Goal: Task Accomplishment & Management: Manage account settings

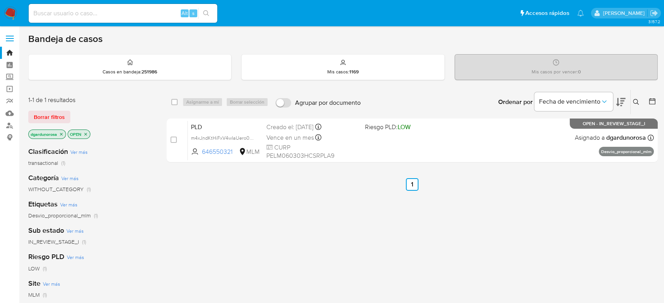
click at [301, 217] on div "select-all-cases-checkbox Asignarme a mí Borrar selección Agrupar por documento…" at bounding box center [412, 268] width 491 height 356
click at [232, 229] on div "select-all-cases-checkbox Asignarme a mí Borrar selección Agrupar por documento…" at bounding box center [412, 268] width 491 height 356
click at [242, 209] on div "select-all-cases-checkbox Asignarme a mí Borrar selección Agrupar por documento…" at bounding box center [412, 268] width 491 height 356
click at [494, 266] on div "select-all-cases-checkbox Asignarme a mí Borrar selección Agrupar por documento…" at bounding box center [412, 268] width 491 height 356
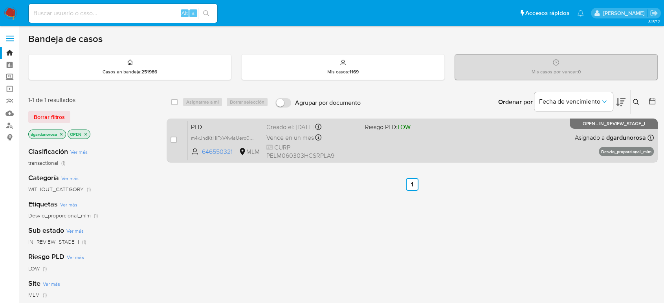
click at [393, 148] on div "PLD m4xJndKtHiFxV4wIaUero0Pb 646550321 MLM Riesgo PLD: LOW Creado el: 12/08/202…" at bounding box center [421, 141] width 466 height 40
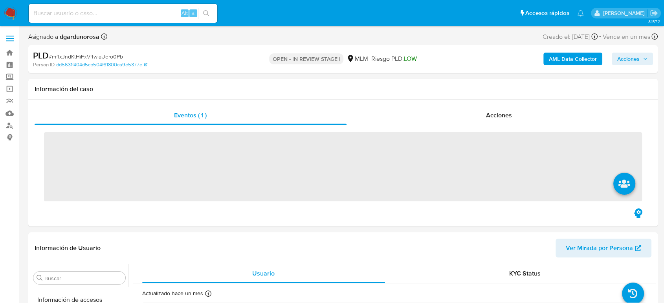
scroll to position [332, 0]
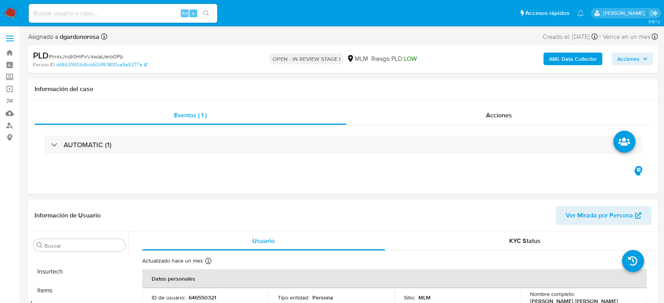
select select "10"
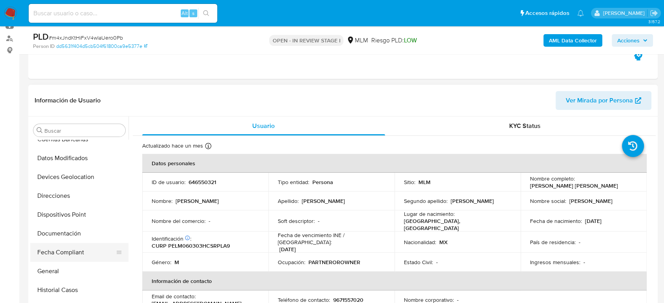
scroll to position [114, 0]
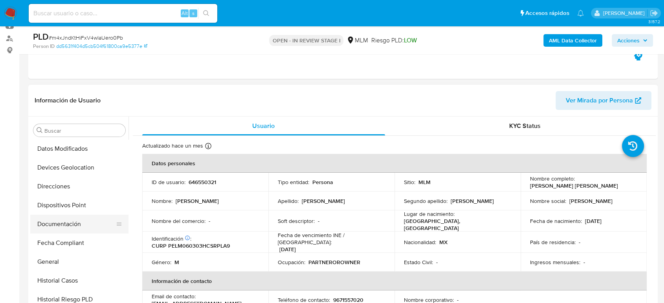
click at [71, 223] on button "Documentación" at bounding box center [76, 224] width 92 height 19
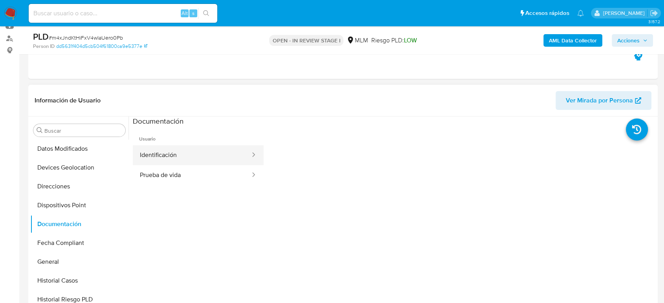
drag, startPoint x: 204, startPoint y: 155, endPoint x: 206, endPoint y: 162, distance: 7.3
click at [206, 156] on button "Identificación" at bounding box center [192, 155] width 118 height 20
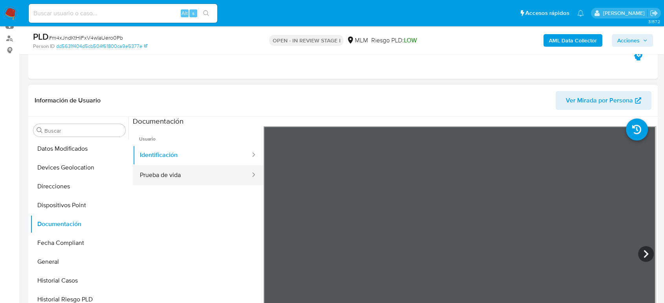
click at [209, 172] on button "Prueba de vida" at bounding box center [192, 175] width 118 height 20
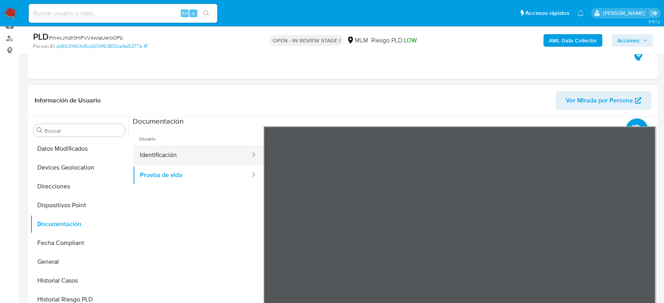
click at [212, 153] on button "Identificación" at bounding box center [192, 155] width 118 height 20
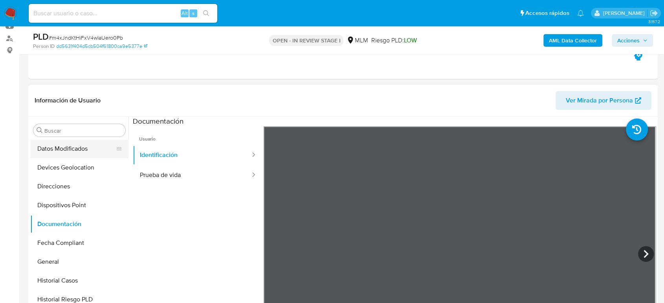
click at [80, 148] on button "Datos Modificados" at bounding box center [76, 148] width 92 height 19
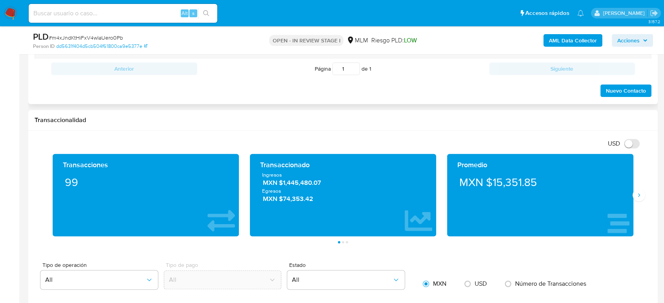
scroll to position [349, 0]
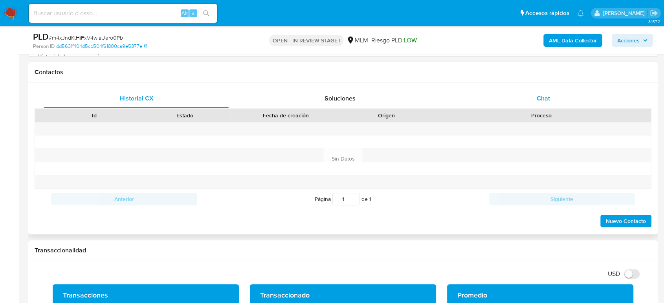
click at [543, 103] on div "Chat" at bounding box center [543, 98] width 185 height 19
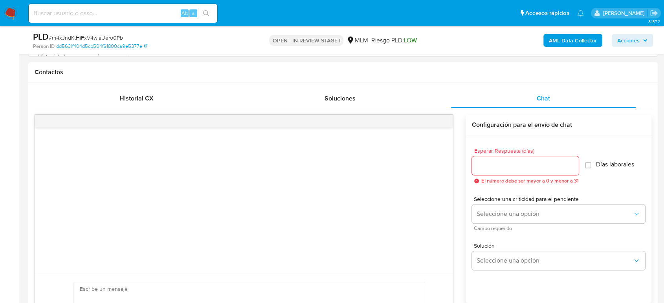
click at [508, 164] on input "Esperar Respuesta (días)" at bounding box center [525, 166] width 107 height 10
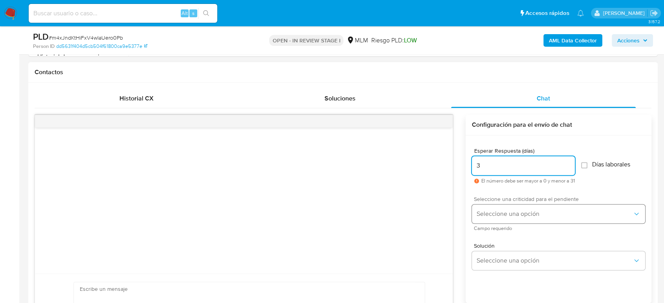
type input "3"
click at [520, 212] on span "Seleccione una opción" at bounding box center [555, 214] width 156 height 8
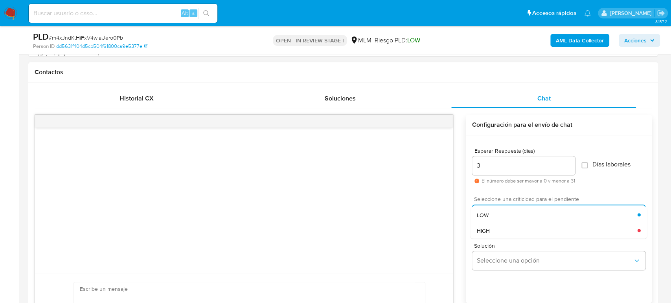
click at [503, 229] on div "HIGH" at bounding box center [556, 231] width 161 height 16
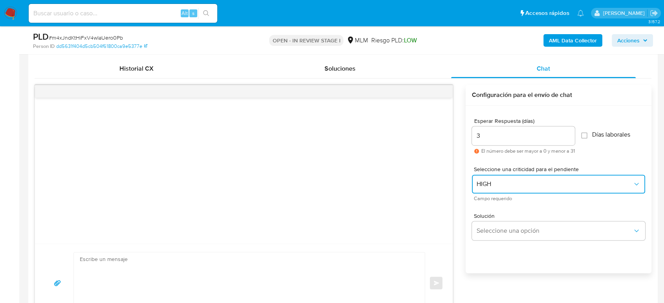
scroll to position [393, 0]
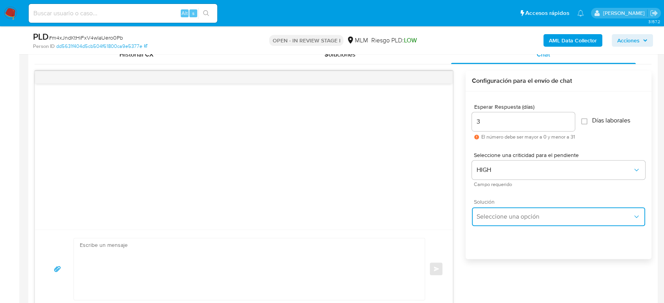
click at [553, 216] on span "Seleccione una opción" at bounding box center [555, 217] width 156 height 8
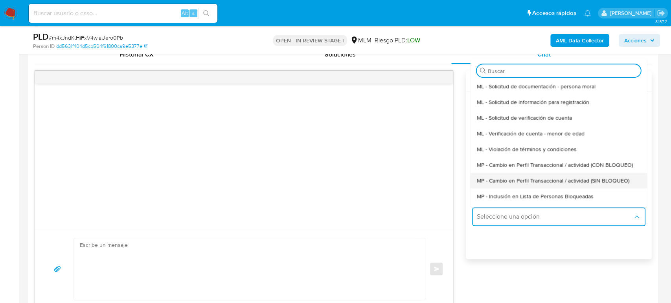
click at [542, 176] on div "MP - Cambio en Perfil Transaccional / actividad (SIN BLOQUEO)" at bounding box center [558, 181] width 164 height 16
type textarea "Estimado ,Te comunicamos que se ha identificado un cambio en el uso habitual de…"
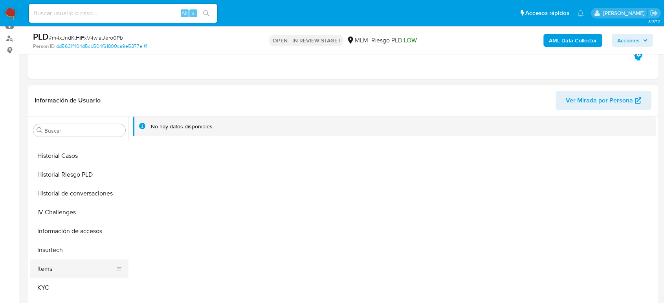
scroll to position [332, 0]
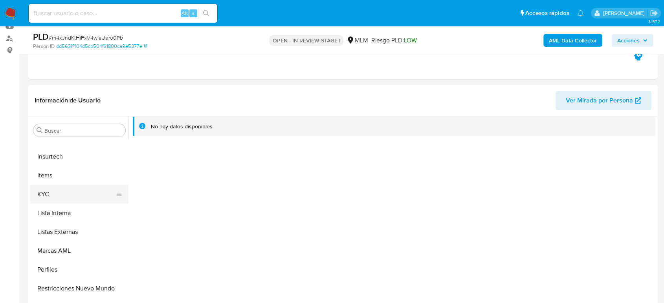
click at [53, 198] on button "KYC" at bounding box center [76, 194] width 92 height 19
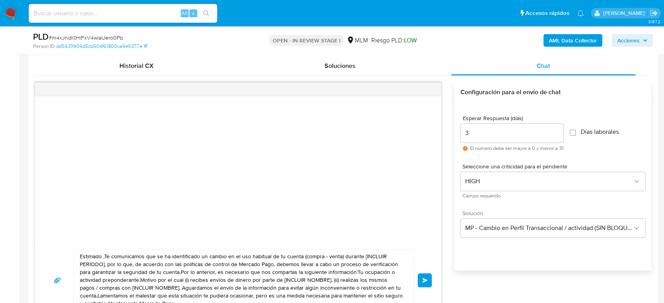
scroll to position [437, 0]
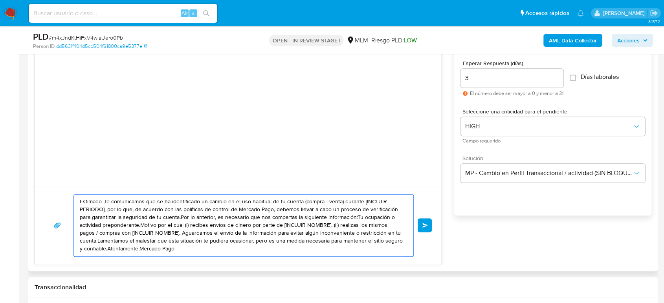
click at [242, 225] on textarea "Estimado ,Te comunicamos que se ha identificado un cambio en el uso habitual de…" at bounding box center [242, 226] width 324 height 62
drag, startPoint x: 168, startPoint y: 250, endPoint x: 51, endPoint y: 198, distance: 128.1
click at [49, 196] on div "Estimado ,Te comunicamos que se ha identificado un cambio en el uso habitual de…" at bounding box center [237, 225] width 387 height 62
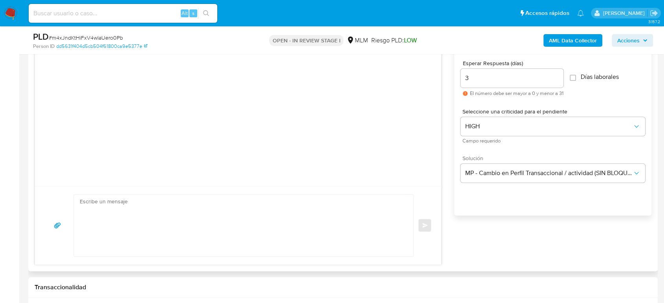
click at [235, 244] on textarea at bounding box center [242, 226] width 324 height 62
paste textarea "Estimado cliente, De acuerdo con las políticas de control de Mercado Pago, debe…"
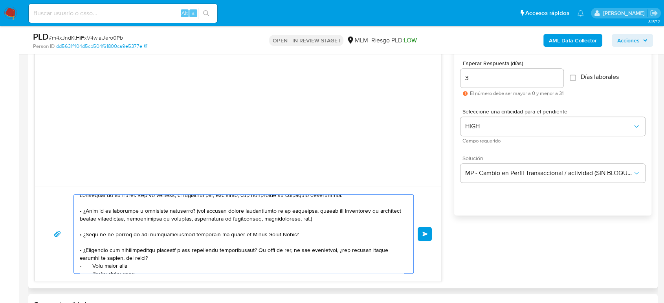
scroll to position [44, 0]
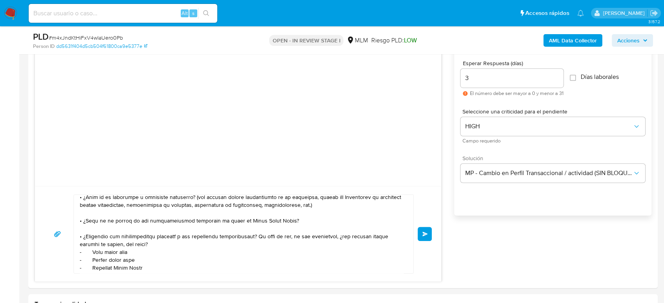
click at [497, 226] on div "Esperar Respuesta (días) 3 El número debe ser mayor a 0 y menor a 31 Días labor…" at bounding box center [552, 142] width 197 height 189
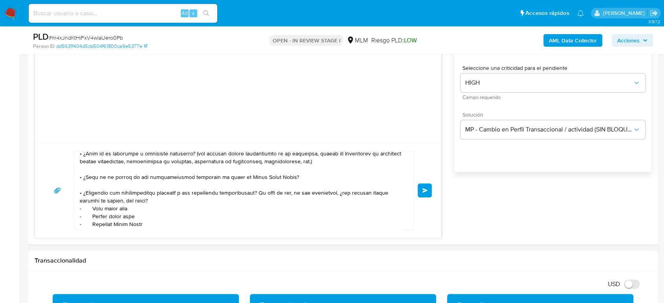
scroll to position [87, 0]
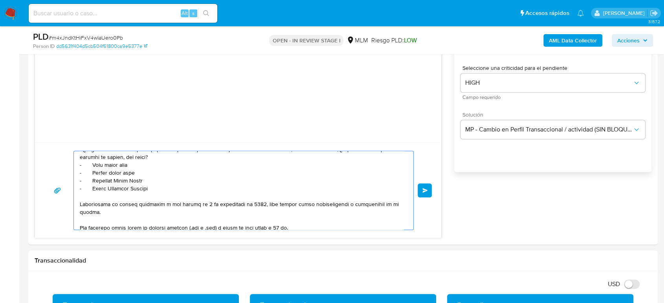
click at [112, 177] on textarea at bounding box center [242, 190] width 324 height 79
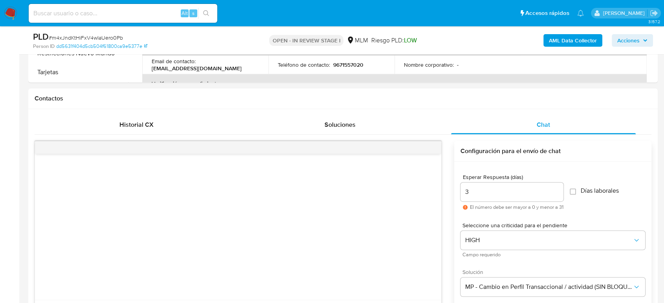
scroll to position [393, 0]
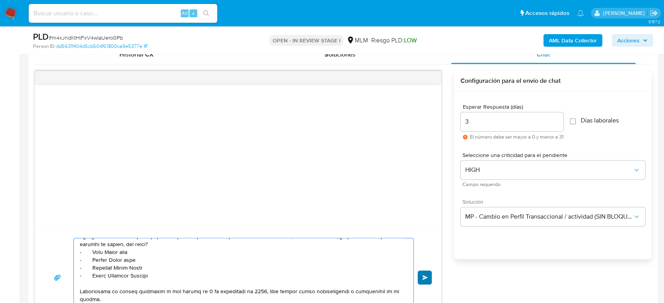
type textarea "Estimado cliente, De acuerdo con las políticas de control de Mercado Pago, debe…"
click at [429, 274] on button "Enviar" at bounding box center [425, 278] width 14 height 14
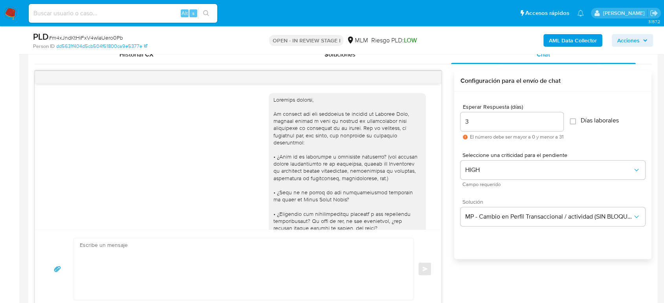
scroll to position [170, 0]
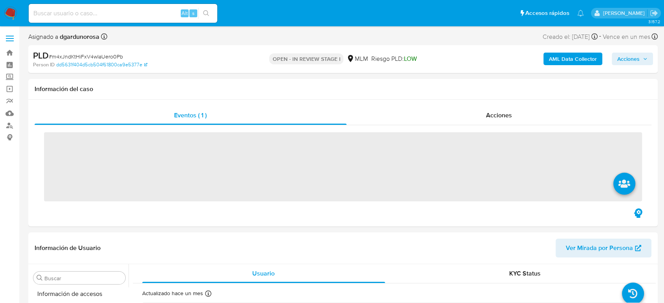
scroll to position [332, 0]
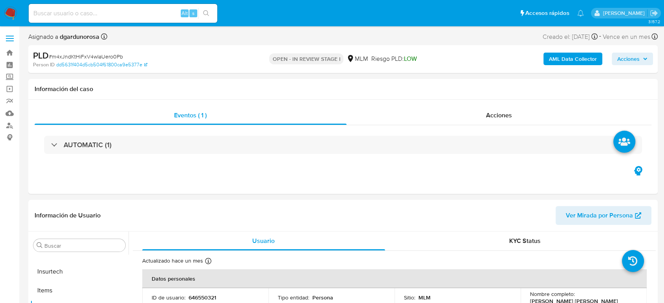
select select "10"
click at [7, 37] on label at bounding box center [10, 38] width 20 height 17
click at [0, 0] on input "checkbox" at bounding box center [0, 0] width 0 height 0
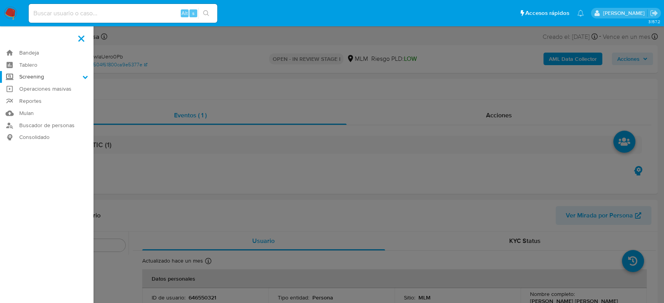
click at [43, 78] on label "Screening" at bounding box center [47, 77] width 94 height 12
click at [0, 0] on input "Screening" at bounding box center [0, 0] width 0 height 0
click at [38, 106] on link "Herramientas" at bounding box center [47, 108] width 94 height 10
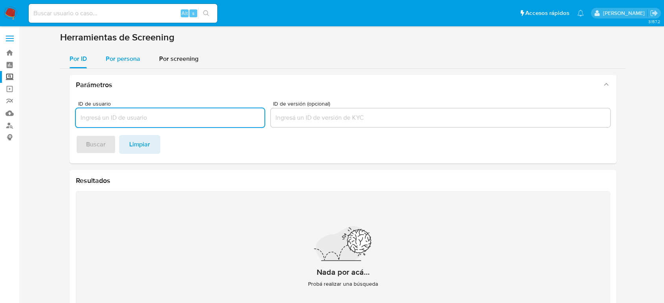
click at [118, 62] on span "Por persona" at bounding box center [123, 58] width 35 height 9
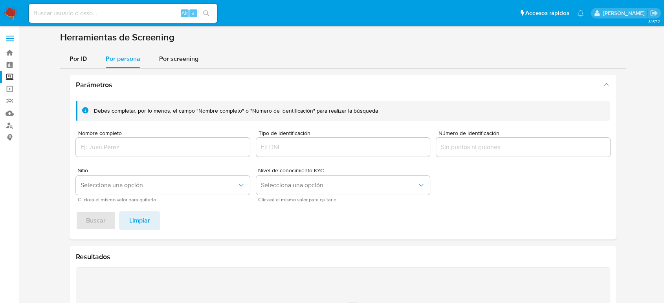
click at [132, 147] on input "Nombre completo" at bounding box center [163, 147] width 174 height 10
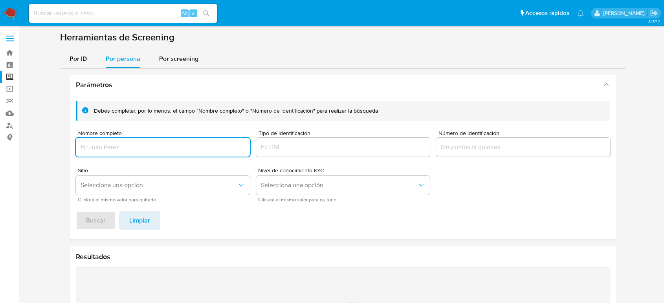
paste input "Rosa lopez cruz"
click at [76, 211] on button "Buscar" at bounding box center [96, 220] width 40 height 19
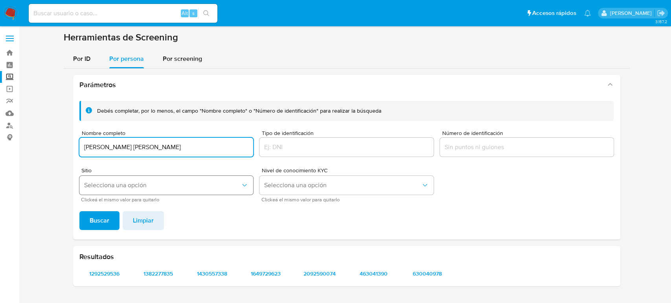
click at [155, 187] on span "Selecciona una opción" at bounding box center [162, 186] width 157 height 8
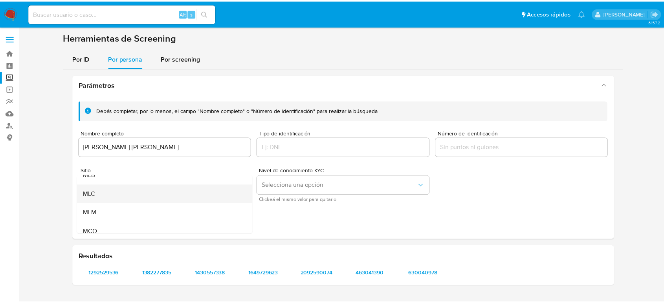
scroll to position [44, 0]
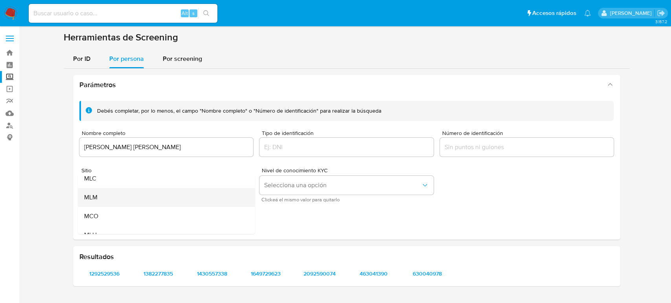
click at [119, 199] on div "MLM" at bounding box center [164, 197] width 160 height 19
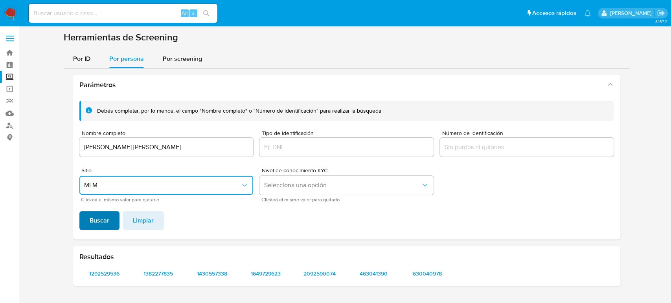
click at [112, 224] on button "Buscar" at bounding box center [99, 220] width 40 height 19
click at [110, 274] on span "1292529536" at bounding box center [105, 273] width 40 height 11
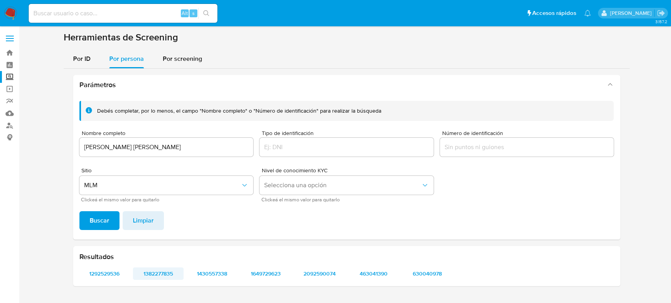
click at [152, 273] on span "1382277835" at bounding box center [158, 273] width 40 height 11
click at [213, 273] on span "1430557338" at bounding box center [212, 273] width 40 height 11
click at [317, 276] on span "2092590074" at bounding box center [320, 273] width 40 height 11
click at [371, 268] on span "463041390" at bounding box center [374, 273] width 40 height 11
click at [432, 273] on span "630040978" at bounding box center [427, 273] width 40 height 11
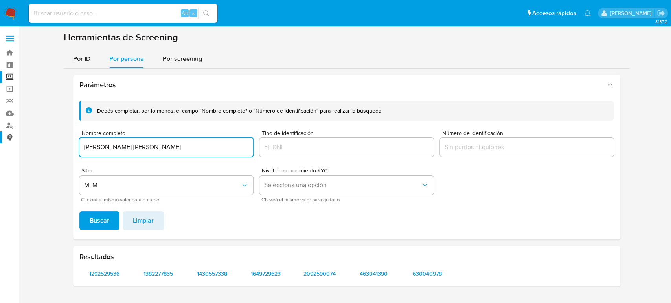
drag, startPoint x: 172, startPoint y: 142, endPoint x: 6, endPoint y: 138, distance: 166.3
click at [6, 138] on section "Bandeja Tablero Screening Búsqueda en Listas Watchlist Herramientas Operaciones…" at bounding box center [335, 151] width 671 height 303
click at [178, 146] on input "Regino lopez cruz" at bounding box center [166, 147] width 174 height 10
click at [91, 225] on span "Buscar" at bounding box center [100, 220] width 20 height 17
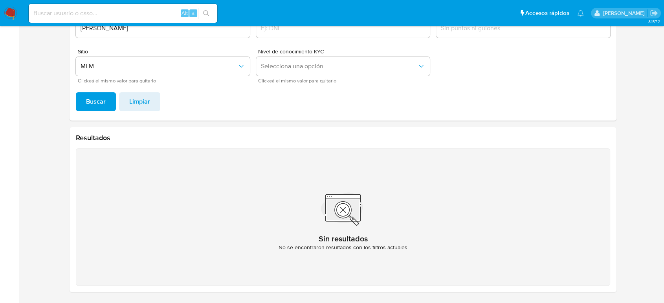
scroll to position [0, 0]
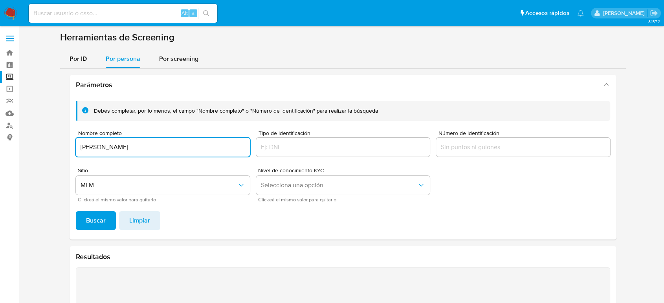
drag, startPoint x: 158, startPoint y: 147, endPoint x: 36, endPoint y: 143, distance: 121.9
click at [36, 143] on section at bounding box center [342, 224] width 629 height 386
click at [76, 211] on button "Buscar" at bounding box center [96, 220] width 40 height 19
drag, startPoint x: 69, startPoint y: 144, endPoint x: 0, endPoint y: 145, distance: 69.2
click at [0, 145] on section "Bandeja Tablero Screening Búsqueda en Listas Watchlist Herramientas Operaciones…" at bounding box center [332, 211] width 664 height 423
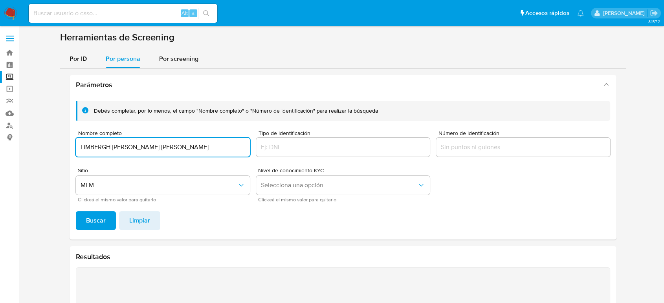
paste input "REYNA BARRAGAN SALAZAR"
click at [76, 211] on button "Buscar" at bounding box center [96, 220] width 40 height 19
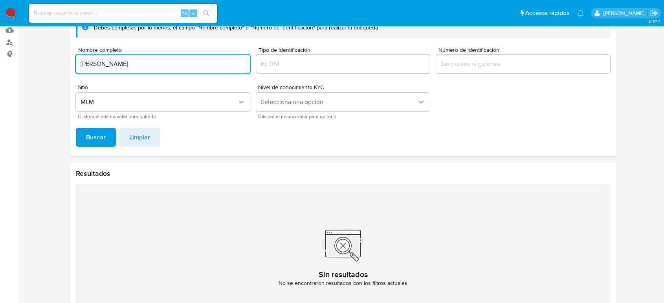
scroll to position [31, 0]
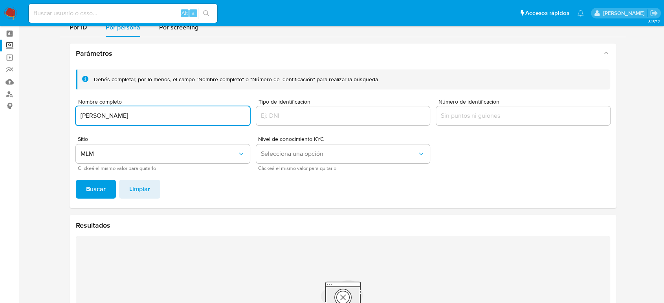
drag, startPoint x: 168, startPoint y: 115, endPoint x: 25, endPoint y: 114, distance: 142.6
click at [25, 114] on main "3.157.2" at bounding box center [332, 180] width 664 height 423
paste input "LIMBERGH GOMEZ GOMEZ"
type input "LIMBERGH GOMEZ GOMEZ"
click at [76, 180] on button "Buscar" at bounding box center [96, 189] width 40 height 19
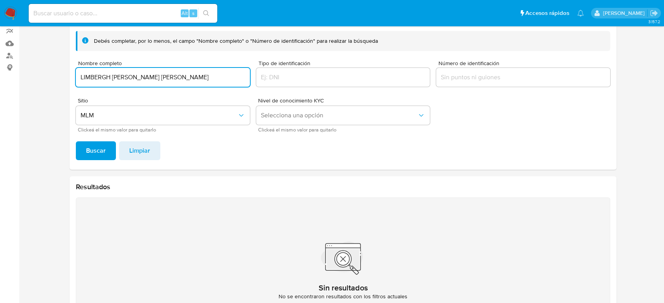
scroll to position [0, 0]
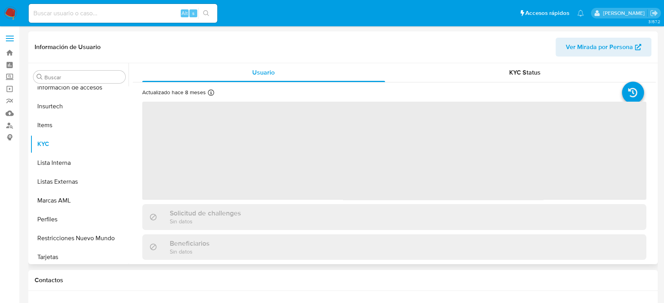
scroll to position [332, 0]
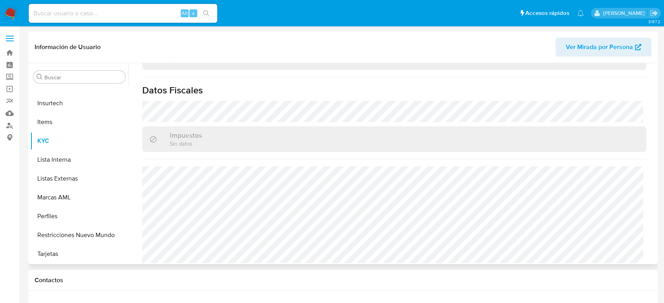
select select "10"
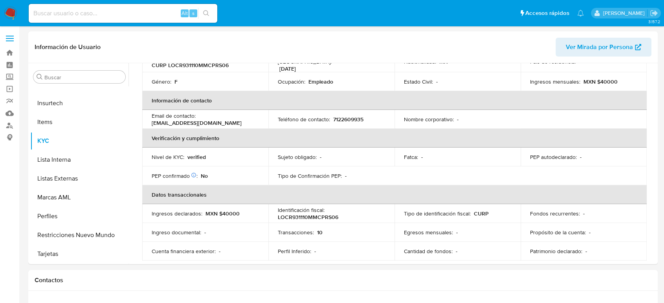
scroll to position [57, 0]
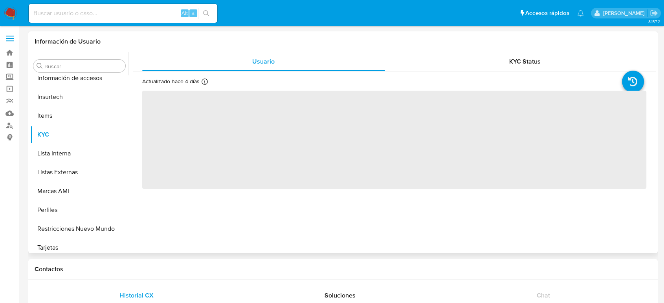
scroll to position [332, 0]
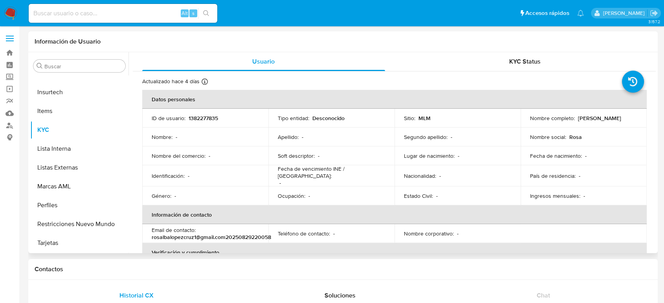
select select "10"
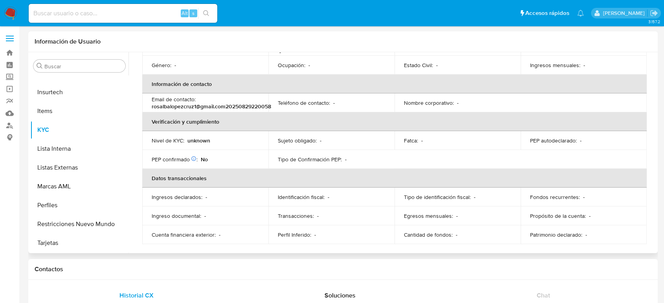
scroll to position [132, 0]
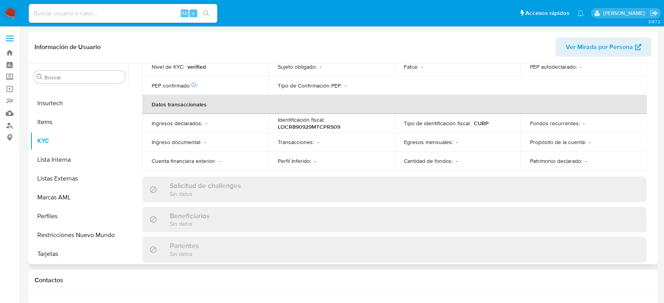
scroll to position [404, 0]
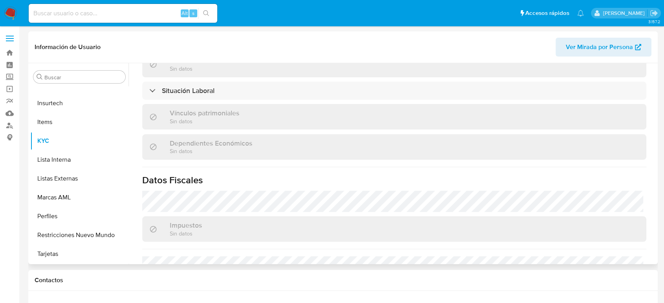
select select "10"
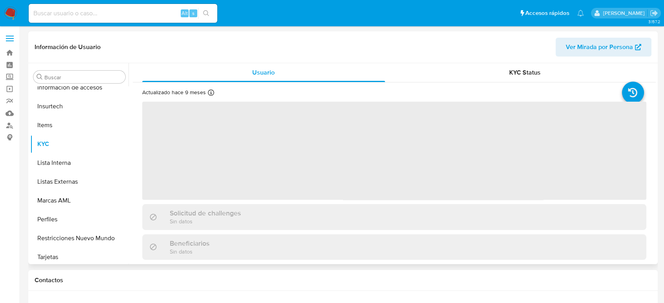
scroll to position [332, 0]
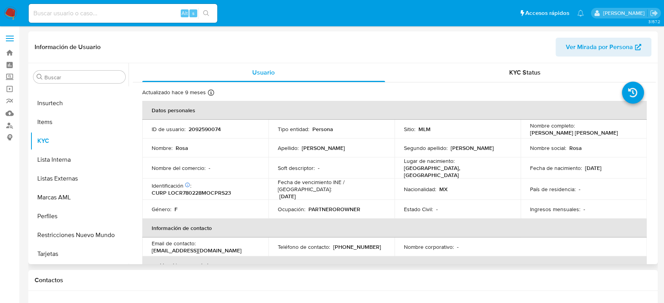
select select "10"
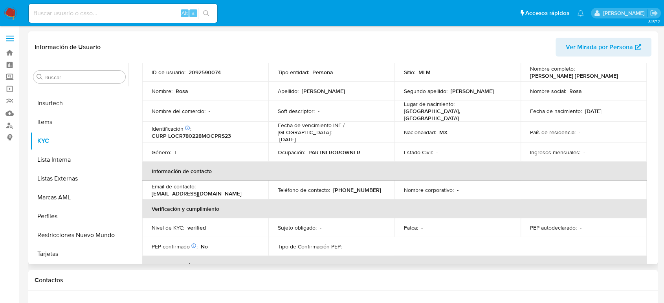
scroll to position [13, 0]
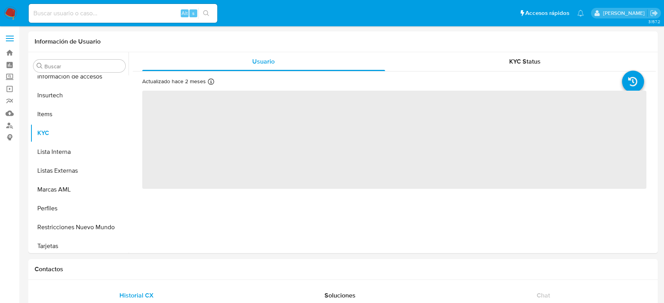
scroll to position [332, 0]
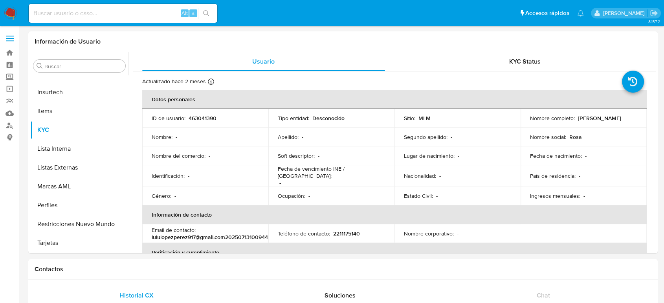
select select "10"
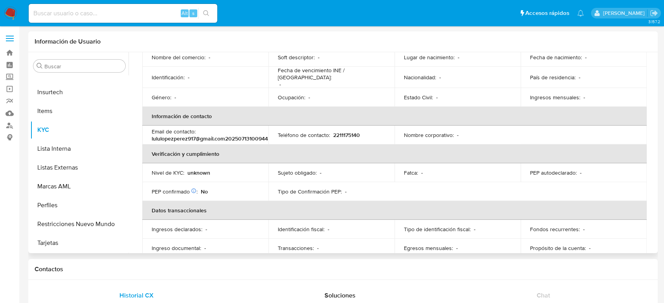
scroll to position [132, 0]
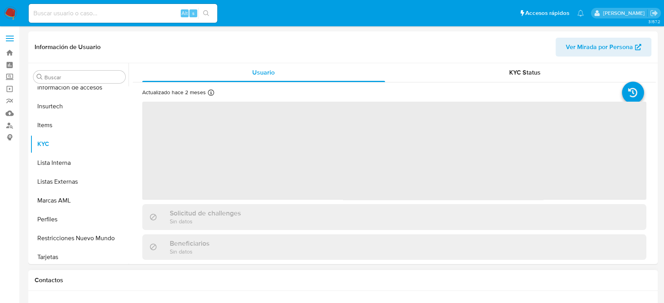
scroll to position [332, 0]
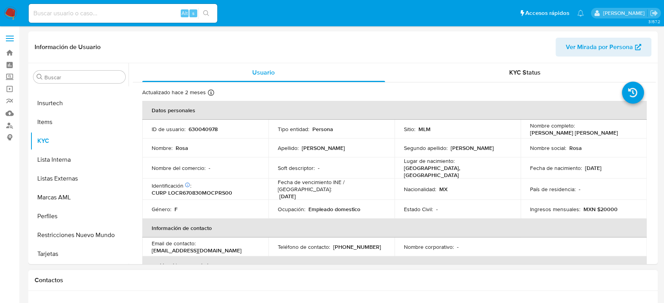
select select "10"
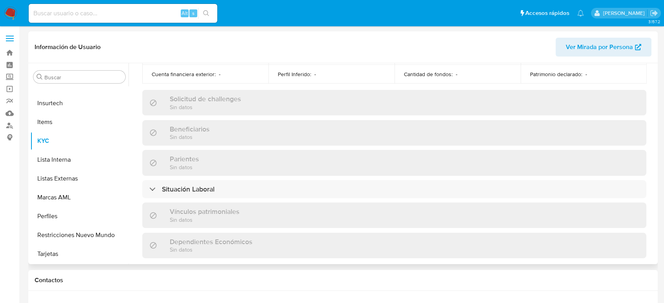
scroll to position [305, 0]
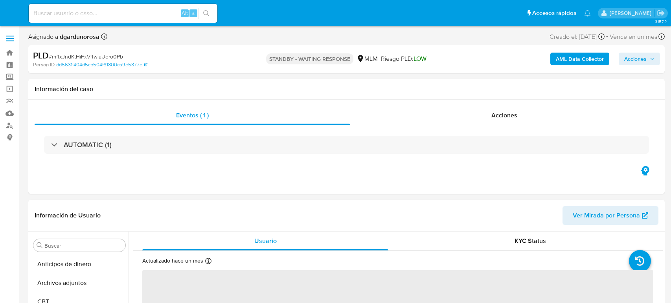
select select "10"
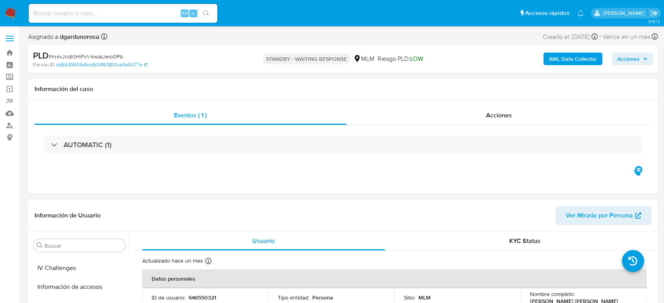
scroll to position [332, 0]
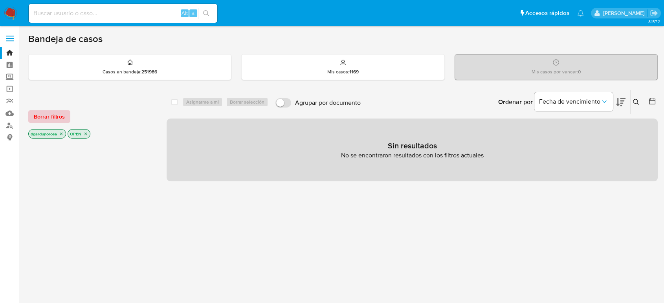
click at [41, 112] on span "Borrar filtros" at bounding box center [49, 116] width 31 height 11
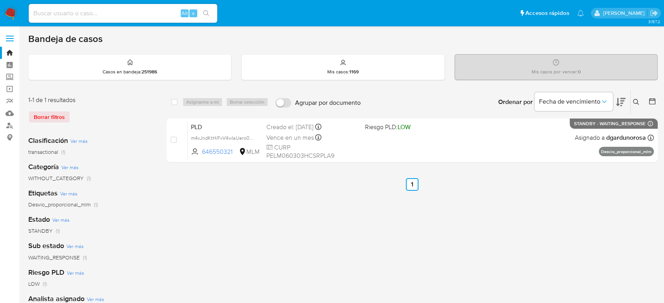
click at [635, 100] on icon at bounding box center [636, 102] width 6 height 6
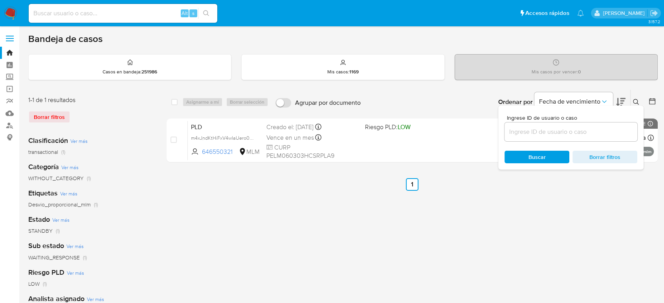
click at [544, 132] on input at bounding box center [571, 132] width 133 height 10
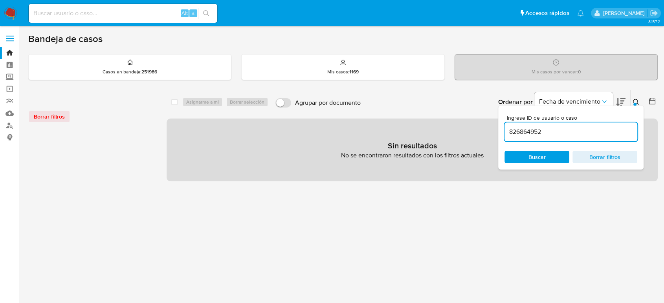
click at [572, 136] on input "826864952" at bounding box center [571, 132] width 133 height 10
type input "826864952"
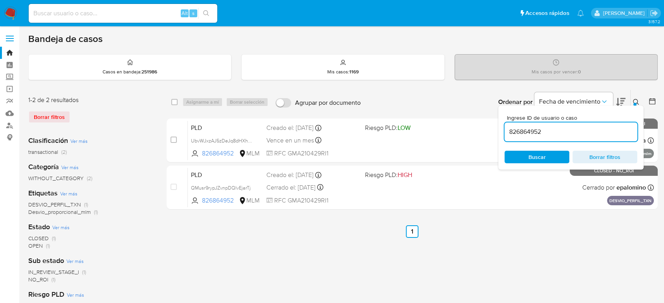
click at [636, 101] on icon at bounding box center [636, 102] width 6 height 6
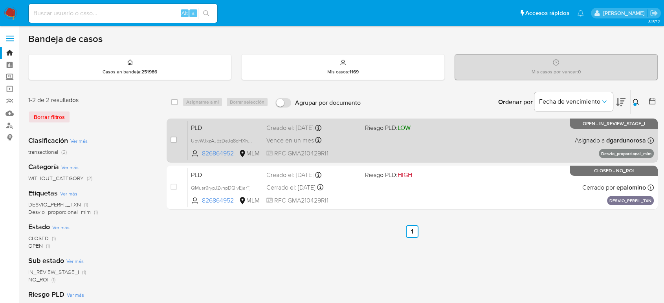
click at [493, 147] on div "PLD UbvWJxzAJ5zDeJq8dHXhx4Bs 826864952 MLM Riesgo PLD: LOW Creado el: 12/08/202…" at bounding box center [421, 141] width 466 height 40
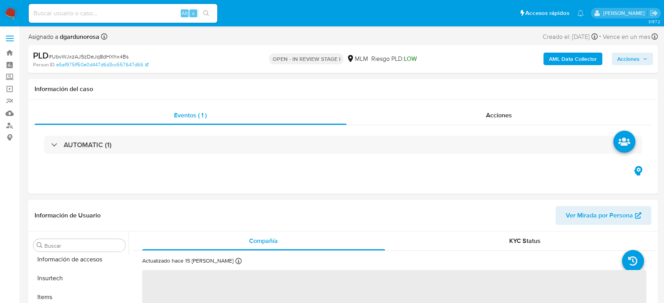
scroll to position [332, 0]
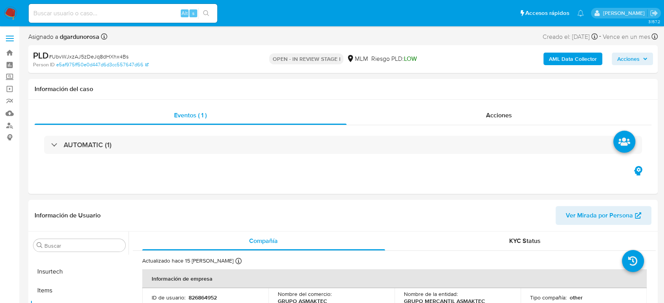
select select "10"
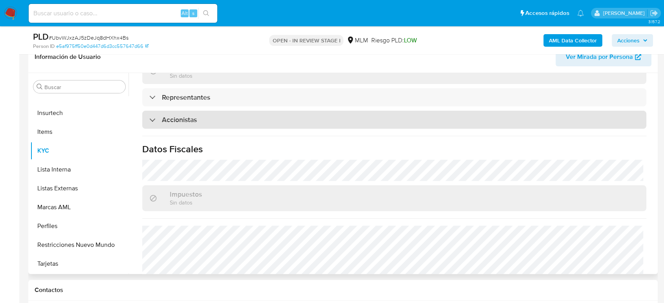
scroll to position [550, 0]
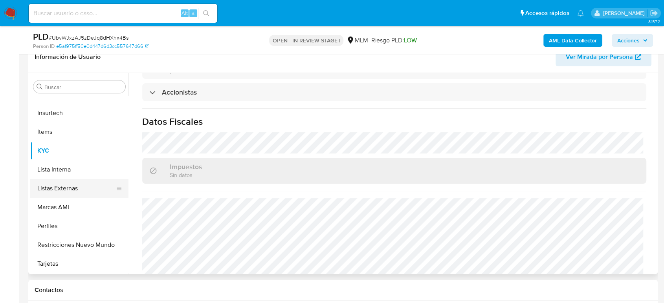
click at [84, 188] on button "Listas Externas" at bounding box center [76, 188] width 92 height 19
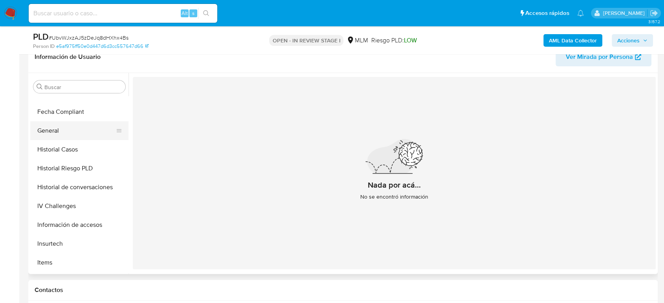
scroll to position [157, 0]
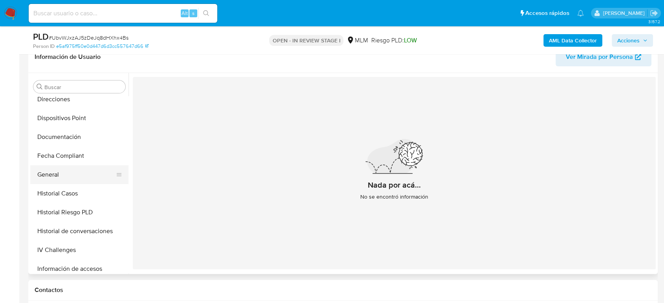
drag, startPoint x: 66, startPoint y: 178, endPoint x: 74, endPoint y: 182, distance: 8.8
click at [66, 178] on button "General" at bounding box center [76, 174] width 92 height 19
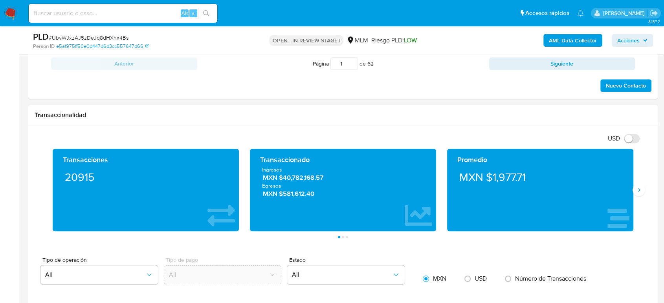
scroll to position [480, 0]
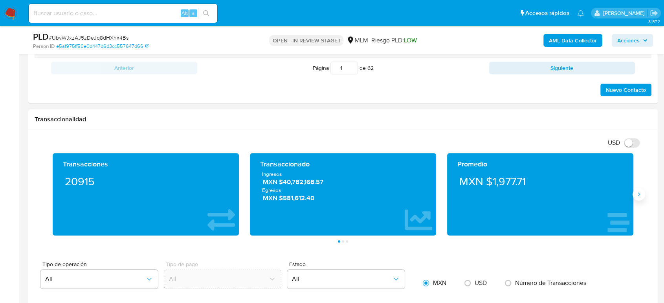
click at [643, 193] on button "Siguiente" at bounding box center [639, 194] width 13 height 13
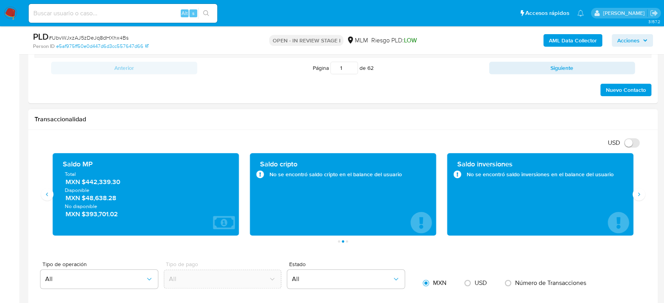
drag, startPoint x: 129, startPoint y: 185, endPoint x: 88, endPoint y: 182, distance: 41.3
click at [83, 184] on span "MXN $442,339.30" at bounding box center [146, 182] width 161 height 9
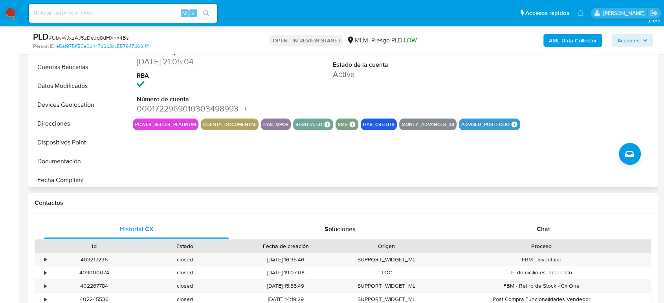
scroll to position [26, 0]
click at [82, 127] on button "Devices Geolocation" at bounding box center [76, 124] width 92 height 19
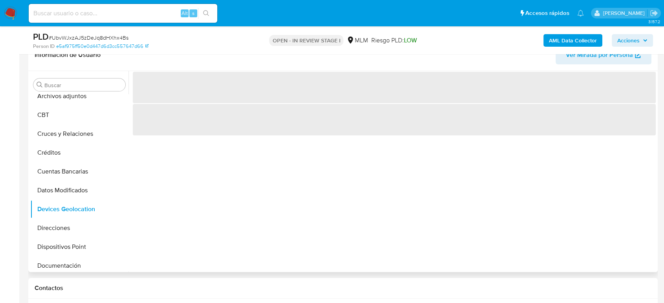
scroll to position [131, 0]
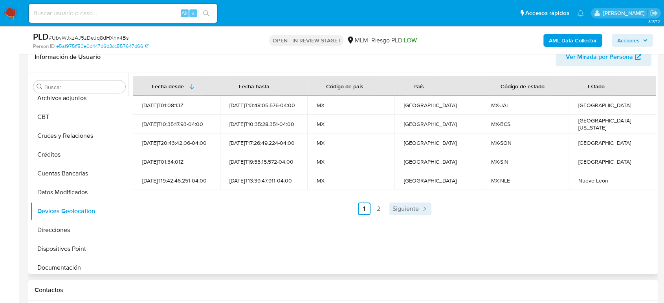
click at [402, 206] on span "Siguiente" at bounding box center [406, 209] width 26 height 6
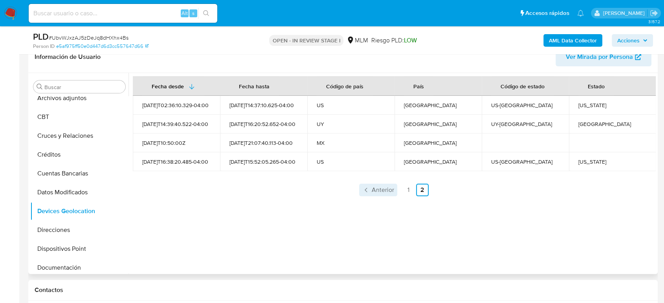
click at [387, 187] on span "Anterior" at bounding box center [383, 190] width 22 height 6
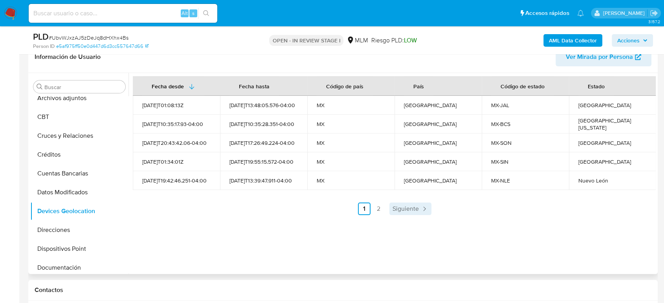
click at [405, 206] on span "Siguiente" at bounding box center [406, 209] width 26 height 6
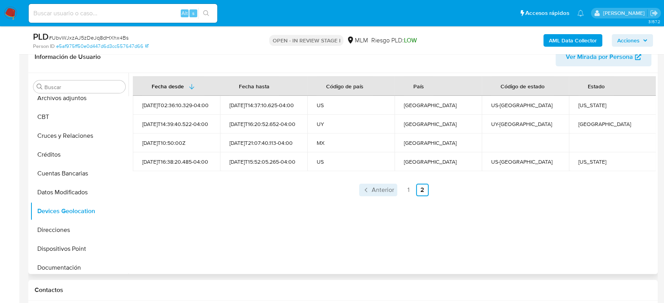
click at [385, 193] on span "Anterior" at bounding box center [383, 190] width 22 height 6
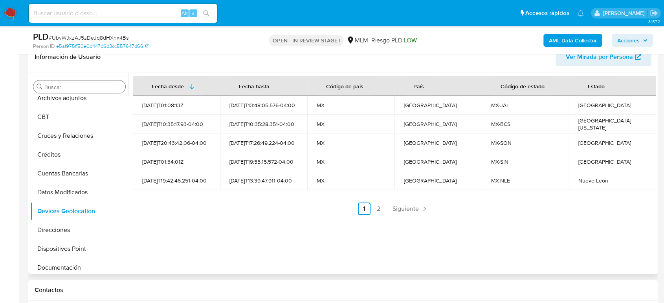
click at [88, 84] on input "Buscar" at bounding box center [83, 87] width 78 height 7
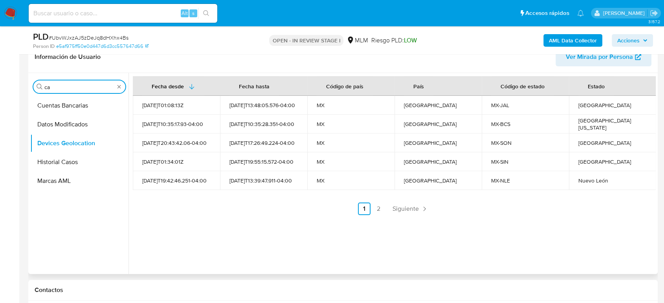
scroll to position [0, 0]
type input "cas"
click at [74, 126] on button "Historial Casos" at bounding box center [76, 124] width 92 height 19
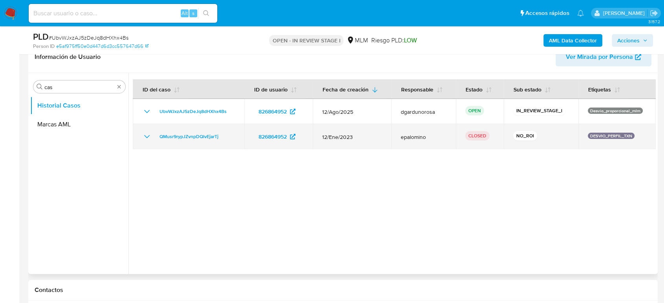
click at [150, 137] on icon "Mostrar/Ocultar" at bounding box center [146, 136] width 9 height 9
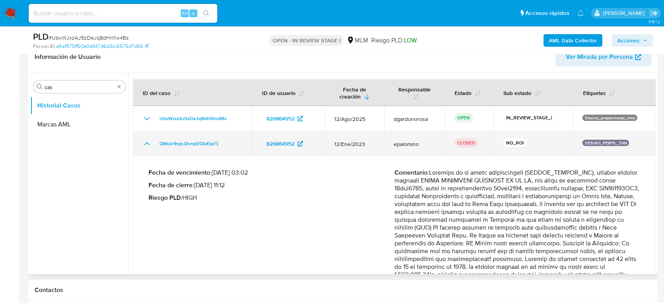
click at [145, 147] on icon "Mostrar/Ocultar" at bounding box center [146, 143] width 9 height 9
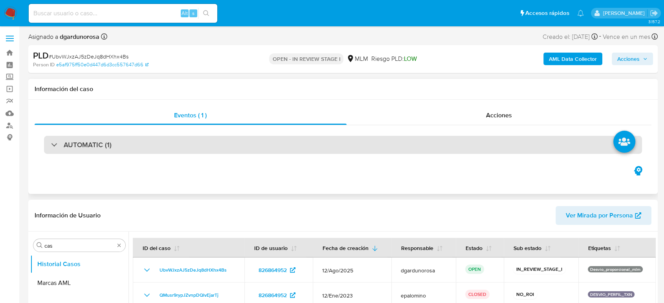
click at [144, 147] on div "AUTOMATIC (1)" at bounding box center [343, 145] width 598 height 18
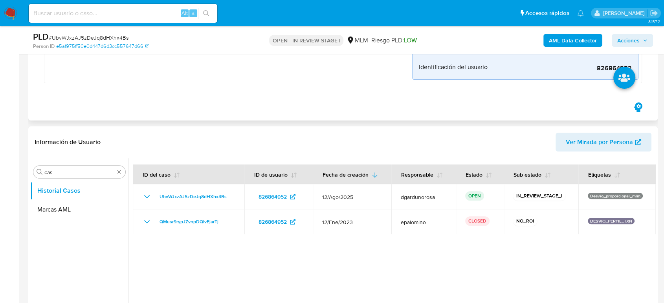
scroll to position [262, 0]
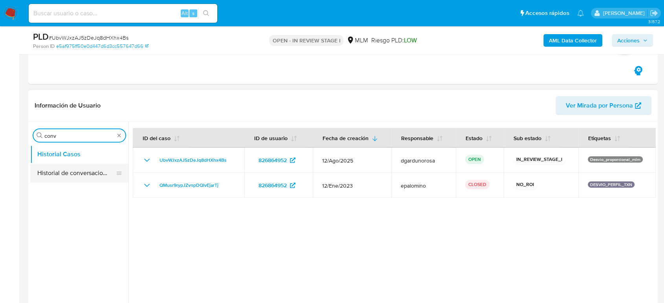
type input "conv"
click at [74, 169] on button "Historial de conversaciones" at bounding box center [76, 173] width 92 height 19
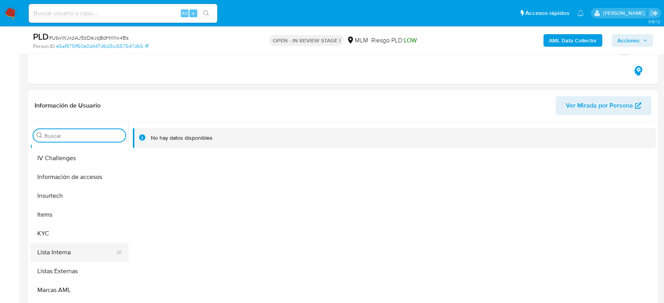
scroll to position [305, 0]
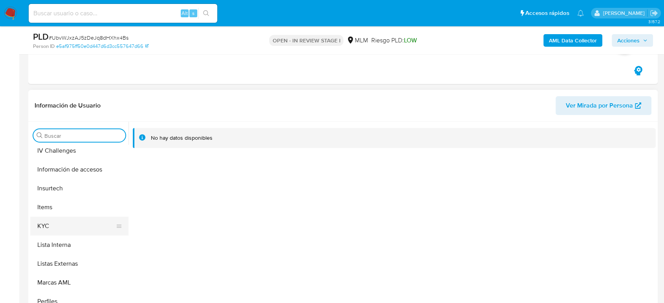
click at [44, 225] on button "KYC" at bounding box center [76, 226] width 92 height 19
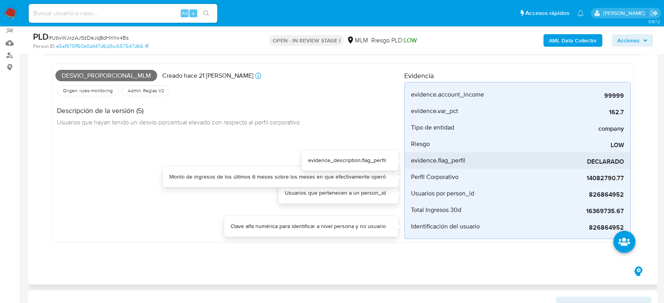
scroll to position [44, 0]
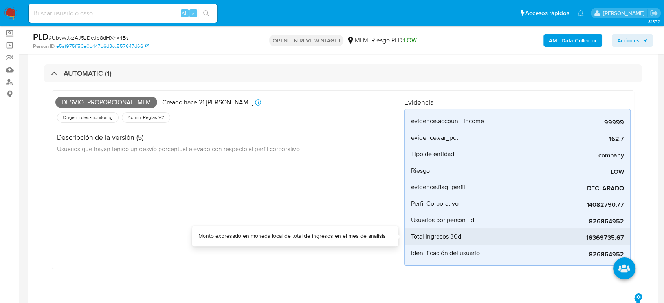
click at [604, 236] on span "16369735.67" at bounding box center [565, 238] width 118 height 8
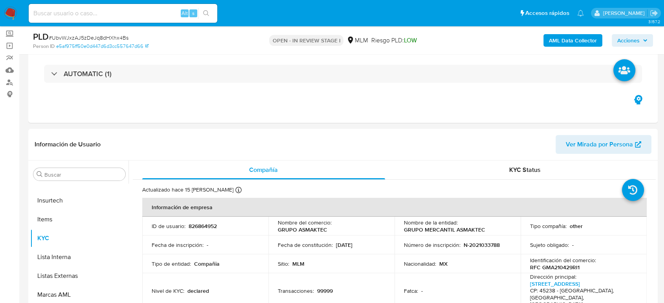
scroll to position [44, 0]
select select "10"
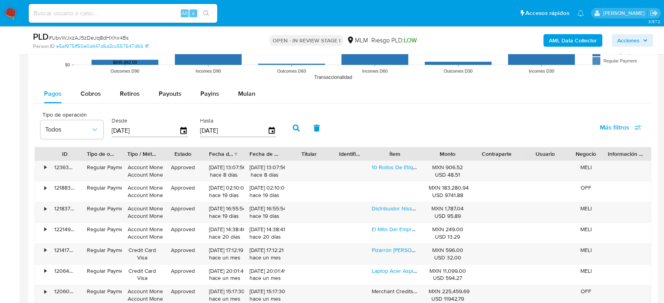
scroll to position [829, 0]
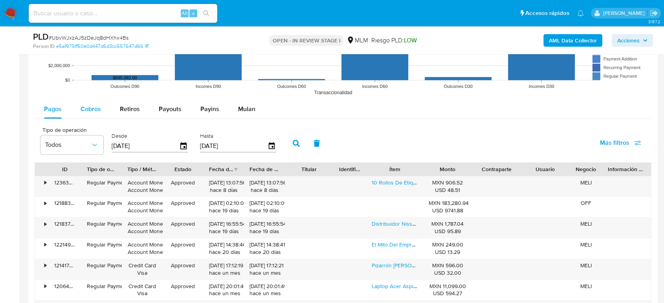
click at [94, 111] on span "Cobros" at bounding box center [91, 109] width 20 height 9
select select "10"
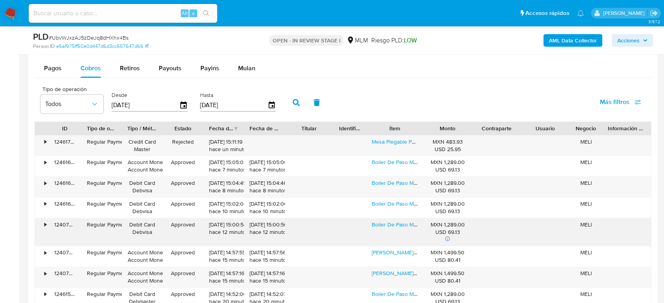
scroll to position [917, 0]
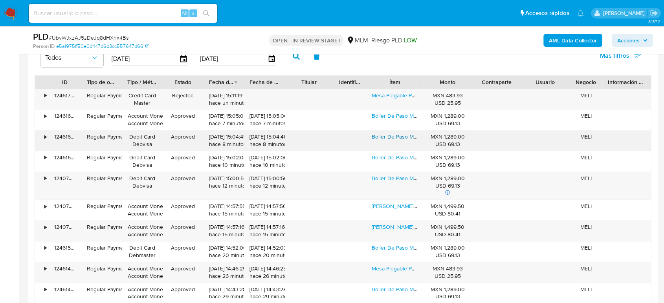
click at [383, 138] on link "Boiler De Paso Mirage Ahorra Hasta Un 70% De Gas Color Blanco Tipo De Gas Glp" at bounding box center [485, 137] width 227 height 8
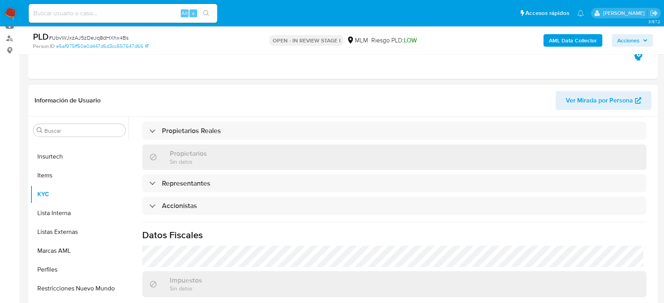
scroll to position [550, 0]
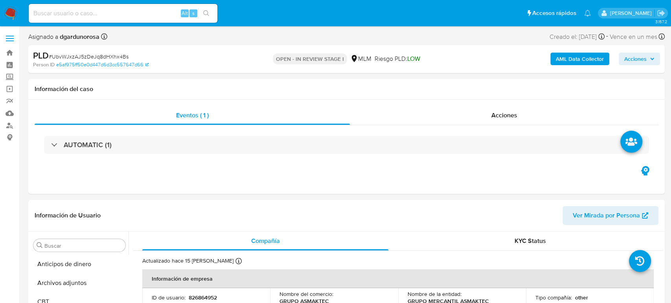
select select "10"
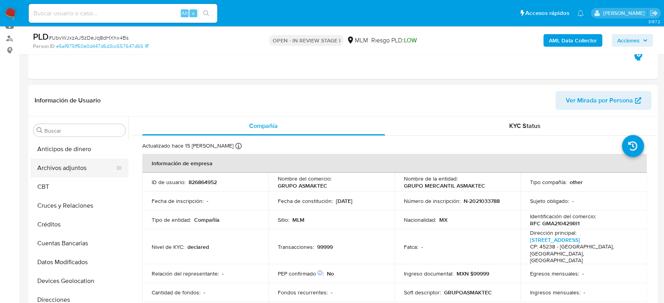
click at [69, 168] on button "Archivos adjuntos" at bounding box center [76, 168] width 92 height 19
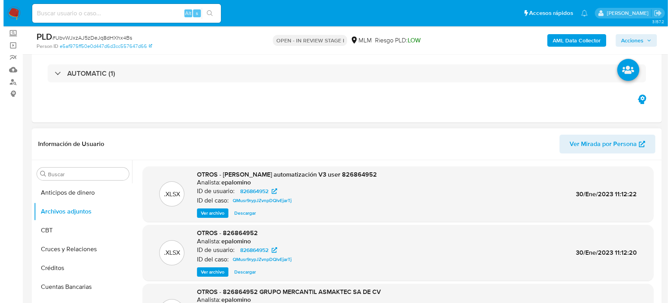
scroll to position [87, 0]
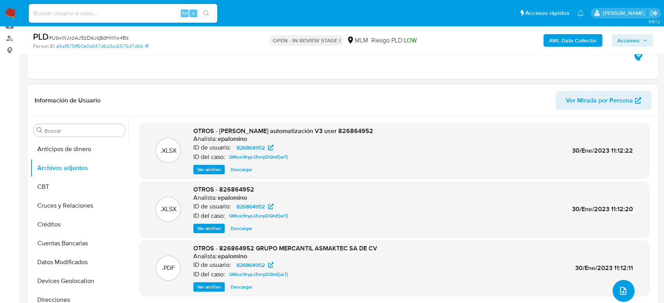
click at [619, 294] on icon "upload-file" at bounding box center [622, 290] width 9 height 9
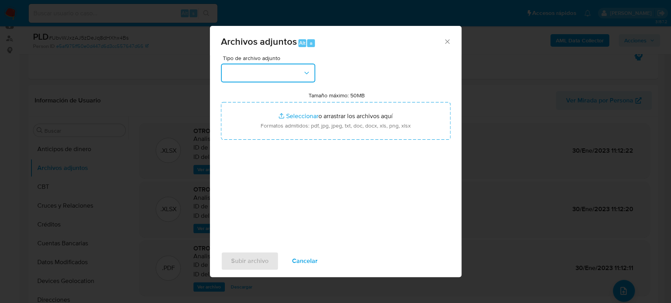
click at [280, 74] on button "button" at bounding box center [268, 73] width 94 height 19
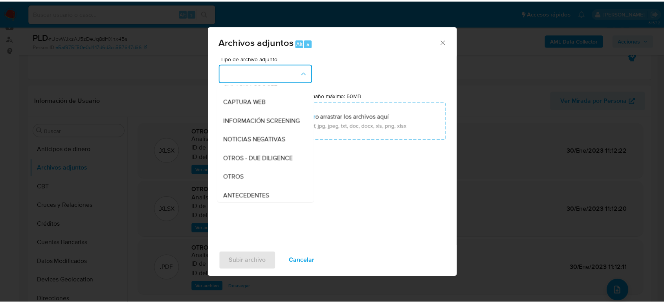
scroll to position [131, 0]
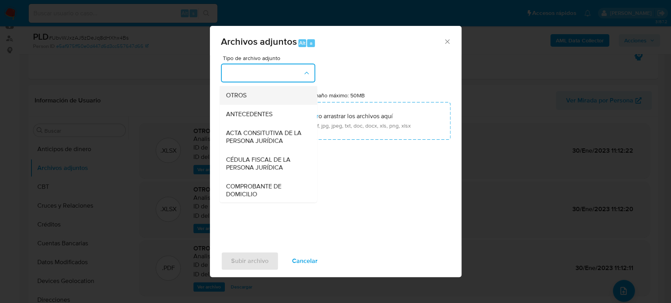
click at [241, 99] on span "OTROS" at bounding box center [236, 96] width 20 height 8
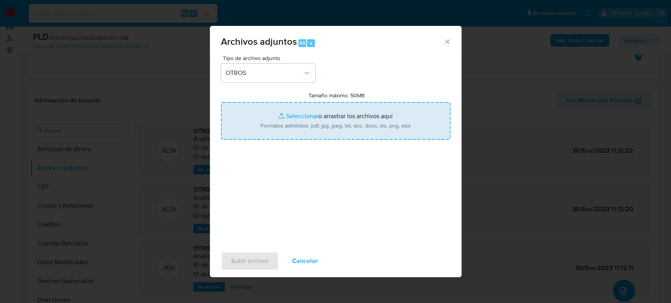
type input "C:\fakepath\826864952_ASMAKTEC_Agosto2025.pdf"
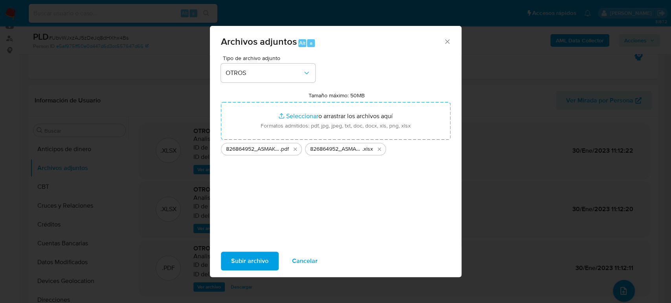
click at [262, 262] on span "Subir archivo" at bounding box center [249, 261] width 37 height 17
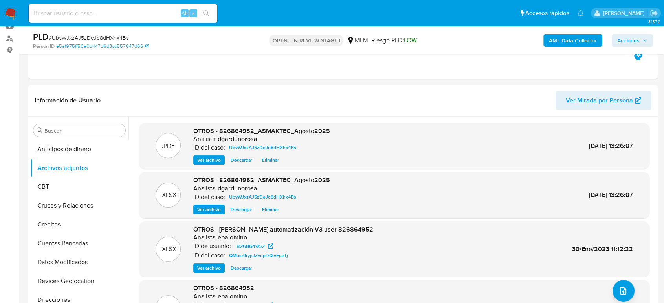
click at [620, 41] on span "Acciones" at bounding box center [628, 40] width 22 height 13
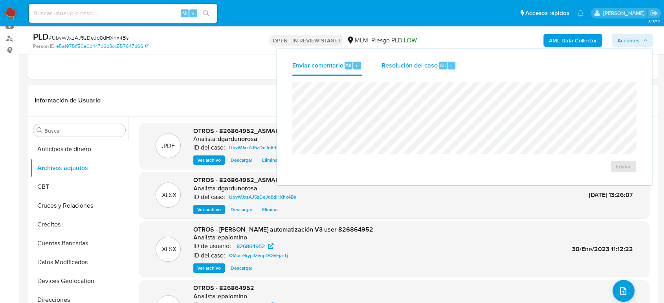
click at [421, 59] on div "Resolución del caso Alt r" at bounding box center [418, 65] width 75 height 20
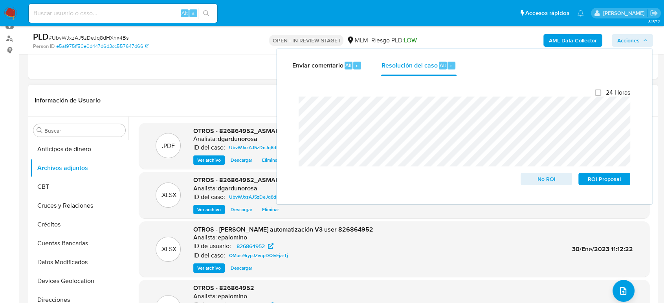
scroll to position [25, 0]
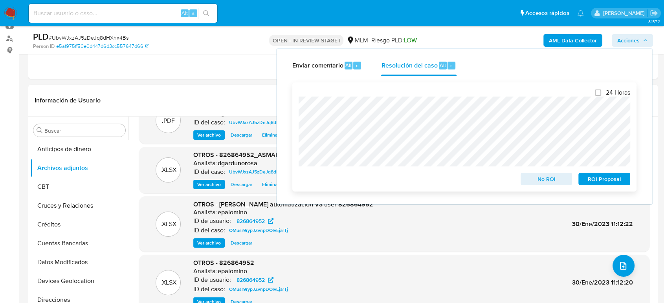
click at [549, 181] on span "No ROI" at bounding box center [546, 179] width 41 height 11
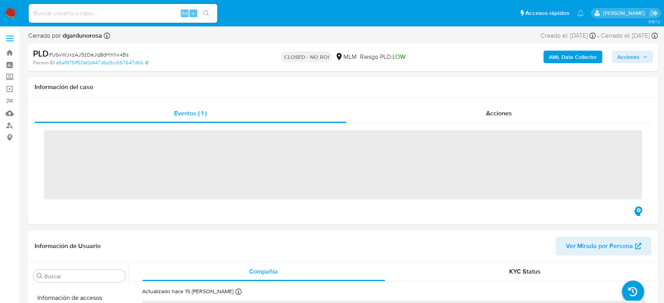
scroll to position [332, 0]
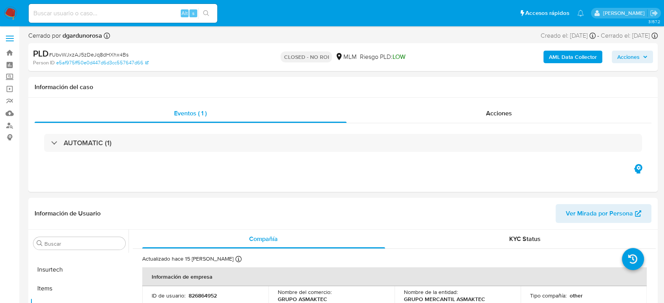
select select "10"
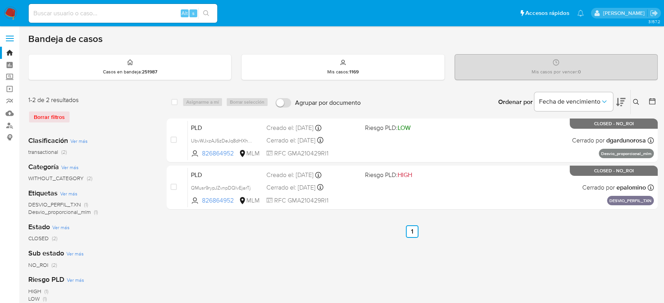
click at [636, 101] on icon at bounding box center [636, 102] width 6 height 6
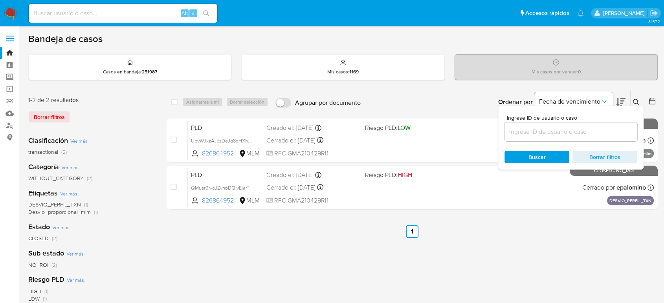
click at [573, 132] on input at bounding box center [571, 132] width 133 height 10
type input "1015310829"
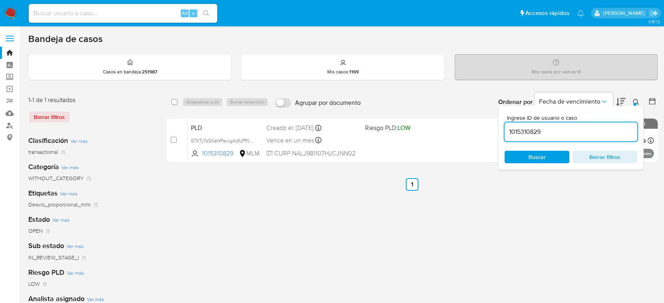
click at [637, 103] on icon at bounding box center [636, 102] width 6 height 6
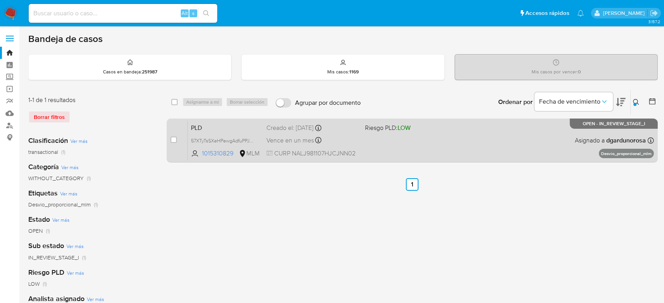
click at [530, 146] on div "PLD 57XTyTsSXeHPewgAdfuPPJvU 1015310829 MLM Riesgo PLD: LOW Creado el: [DATE] C…" at bounding box center [421, 141] width 466 height 40
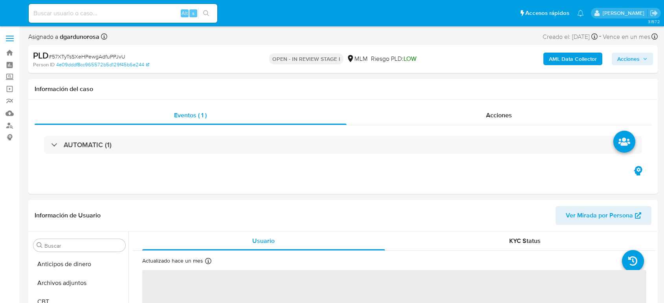
select select "10"
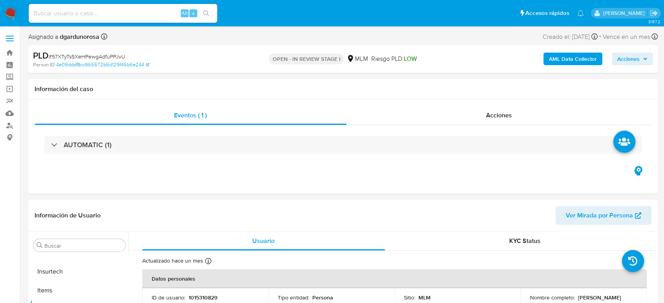
select select "10"
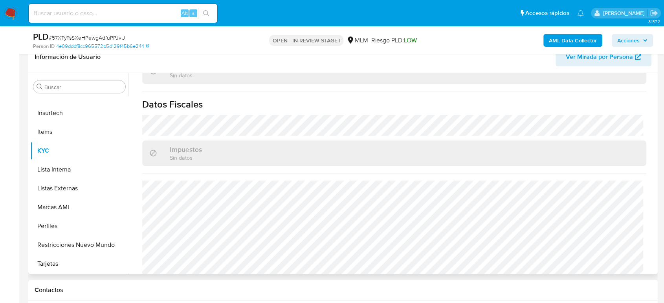
scroll to position [494, 0]
click at [63, 191] on button "Listas Externas" at bounding box center [76, 188] width 92 height 19
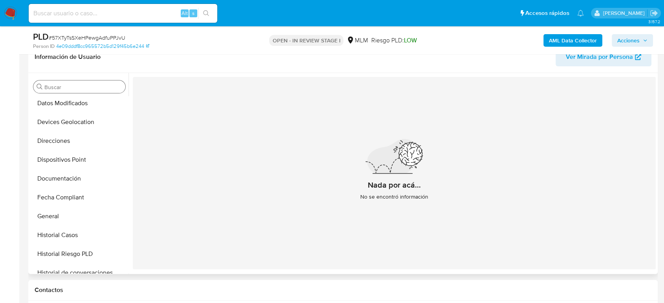
scroll to position [114, 0]
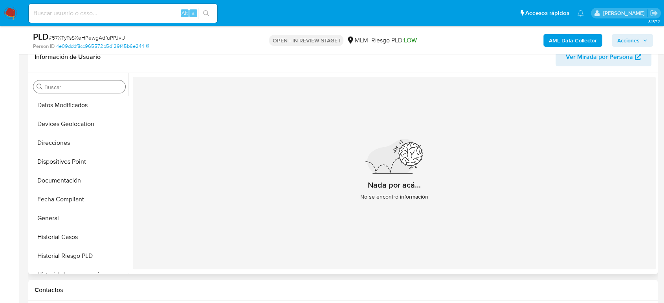
click at [75, 88] on input "Buscar" at bounding box center [83, 87] width 78 height 7
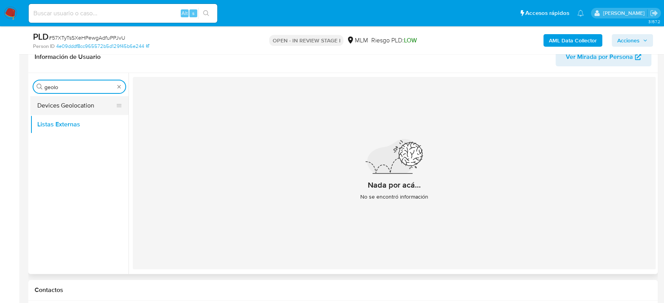
type input "geolo"
click at [72, 108] on button "Devices Geolocation" at bounding box center [76, 105] width 92 height 19
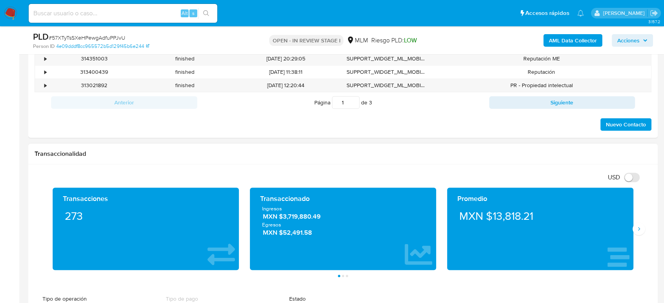
scroll to position [480, 0]
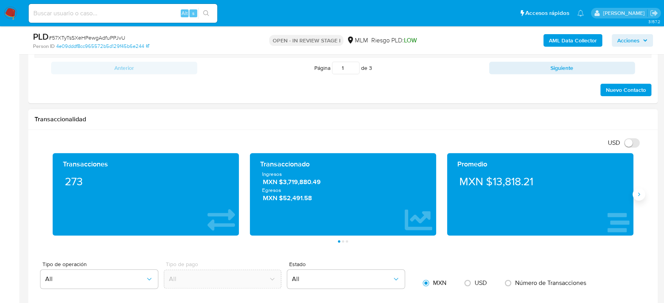
click at [639, 196] on icon "Siguiente" at bounding box center [639, 194] width 6 height 6
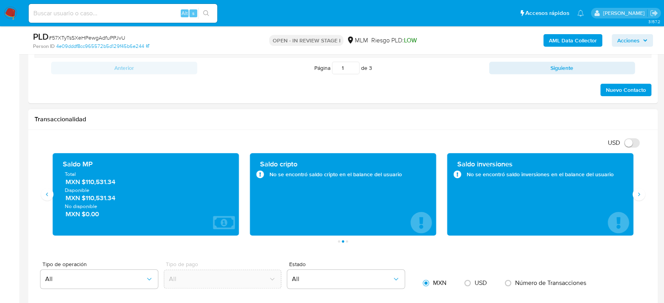
drag, startPoint x: 123, startPoint y: 184, endPoint x: 82, endPoint y: 182, distance: 40.5
click at [82, 182] on span "MXN $110,531.34" at bounding box center [146, 182] width 161 height 9
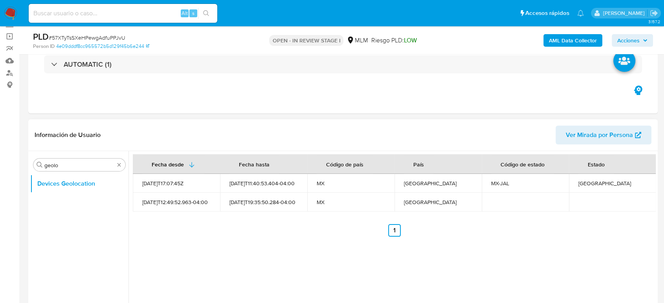
scroll to position [131, 0]
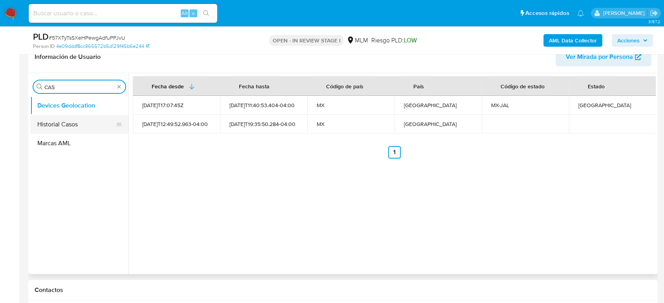
type input "CAS"
click at [83, 126] on button "Historial Casos" at bounding box center [76, 124] width 92 height 19
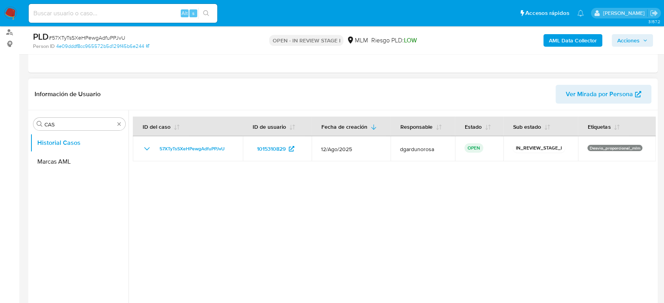
scroll to position [0, 0]
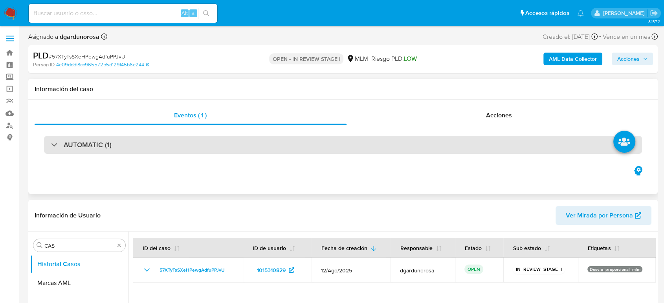
click at [233, 152] on div "AUTOMATIC (1)" at bounding box center [343, 145] width 598 height 18
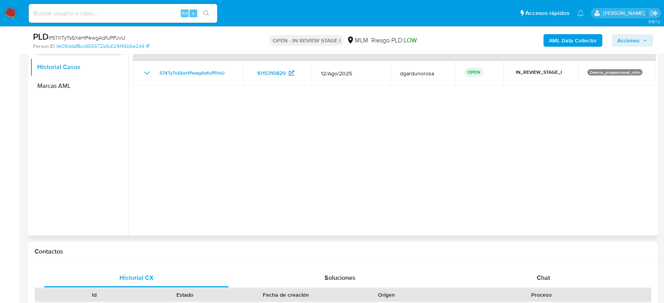
scroll to position [305, 0]
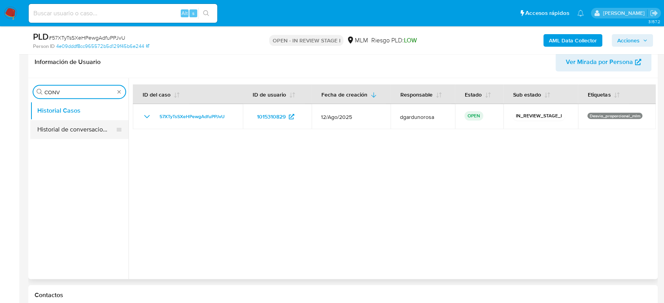
type input "CONV"
click at [84, 129] on button "Historial de conversaciones" at bounding box center [76, 129] width 92 height 19
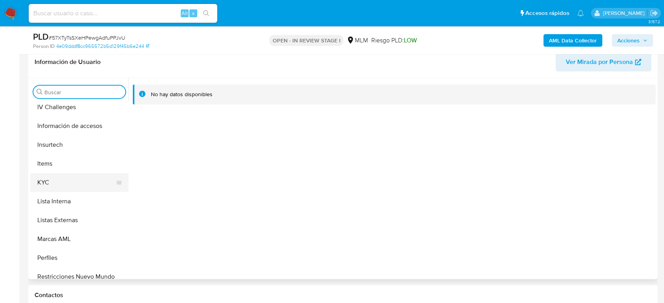
click at [48, 185] on button "KYC" at bounding box center [76, 182] width 92 height 19
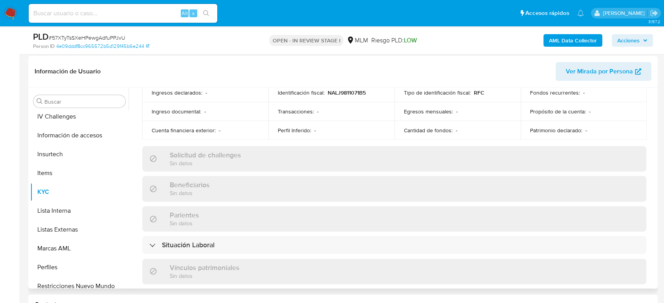
scroll to position [142, 0]
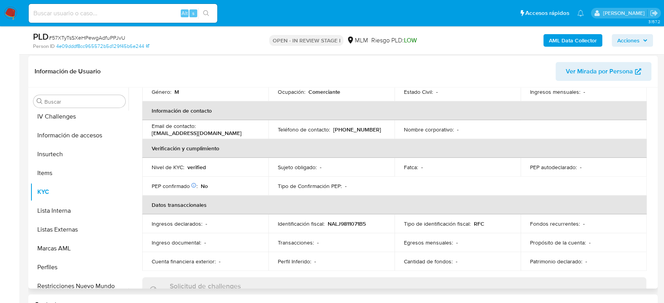
click at [356, 126] on p "[PHONE_NUMBER]" at bounding box center [357, 129] width 48 height 7
copy p "25699504"
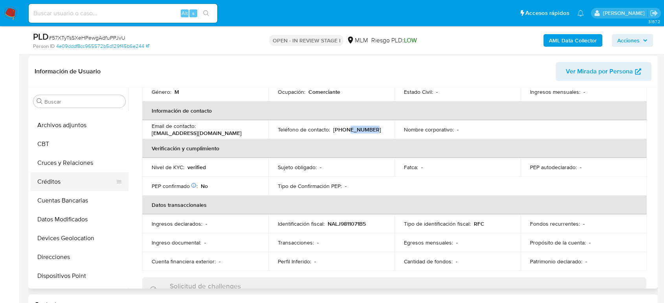
scroll to position [0, 0]
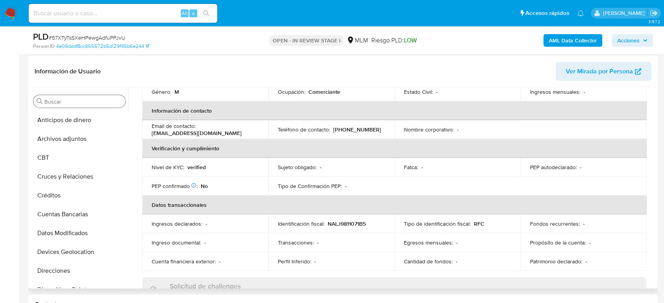
click at [69, 104] on input "Buscar" at bounding box center [83, 101] width 78 height 7
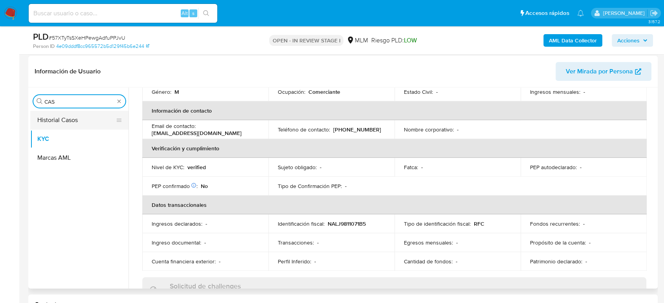
type input "CAS"
click at [57, 125] on button "Historial Casos" at bounding box center [76, 120] width 92 height 19
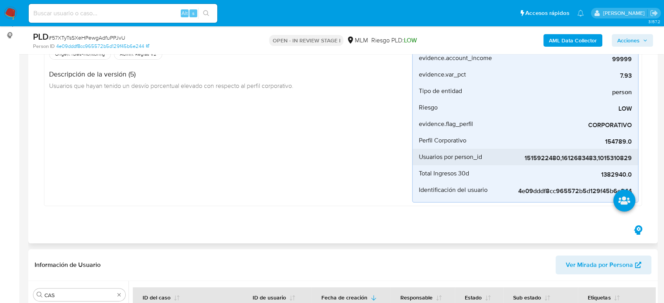
scroll to position [87, 0]
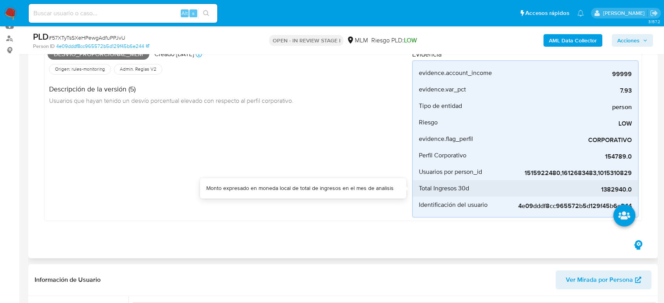
click at [618, 186] on span "1382940.0" at bounding box center [573, 190] width 118 height 8
